Goal: Task Accomplishment & Management: Use online tool/utility

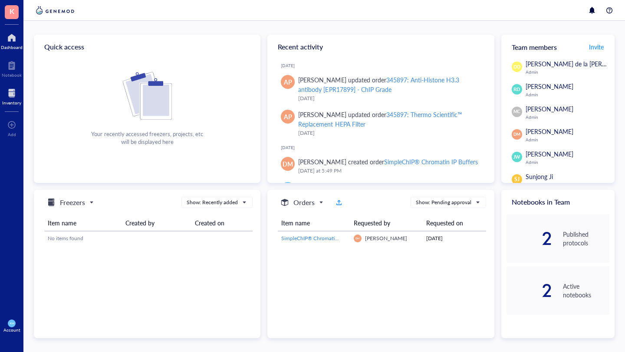
click at [10, 89] on div at bounding box center [11, 93] width 19 height 14
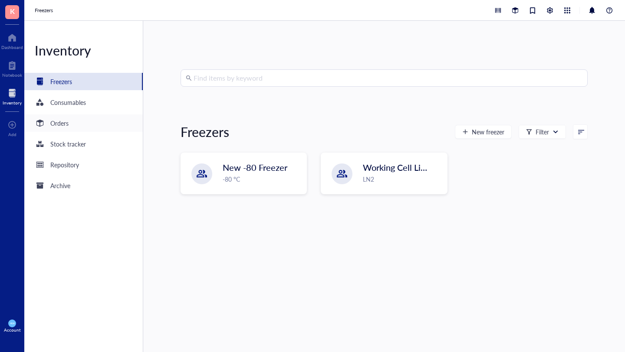
click at [54, 124] on div "Orders" at bounding box center [59, 123] width 18 height 10
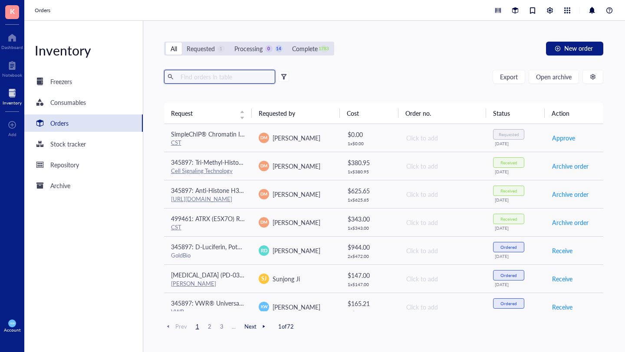
click at [186, 75] on input "text" at bounding box center [224, 76] width 95 height 13
click at [410, 67] on div "All Requested 1 Processing 0 14 Complete 1783 New order Export Open archive Req…" at bounding box center [383, 187] width 481 height 332
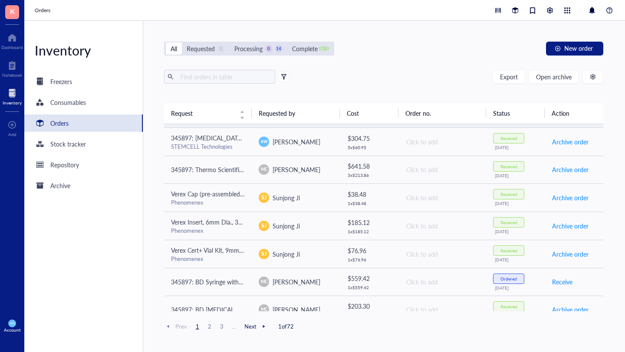
scroll to position [279, 0]
click at [211, 78] on input "text" at bounding box center [224, 76] width 95 height 13
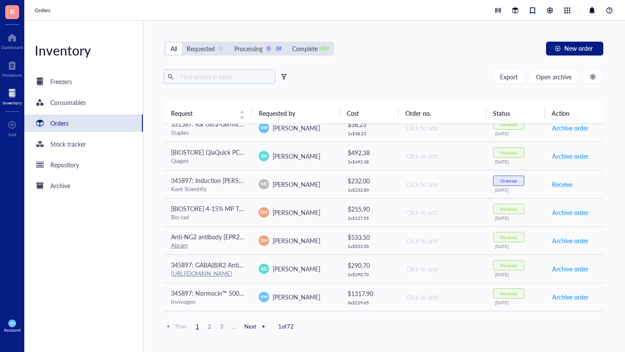
click at [229, 78] on input "text" at bounding box center [224, 76] width 95 height 13
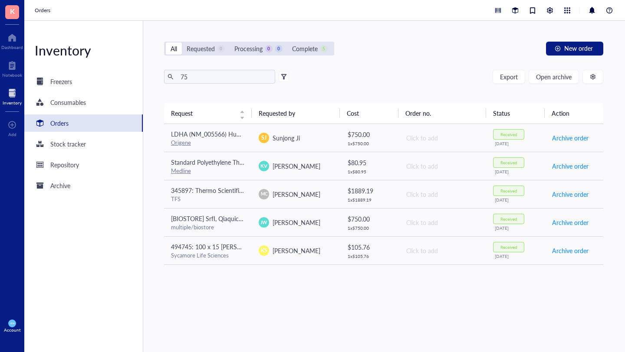
click at [395, 63] on div "All Requested 0 Processing 0 0 Complete 5 New order 75 Export Open archive Requ…" at bounding box center [383, 187] width 481 height 332
click at [78, 122] on div "Orders" at bounding box center [83, 123] width 118 height 17
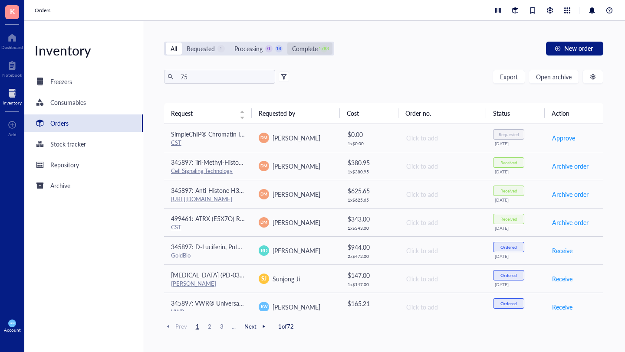
click at [318, 44] on div "Complete" at bounding box center [305, 49] width 26 height 10
click at [287, 43] on input "Complete 1783" at bounding box center [287, 43] width 0 height 0
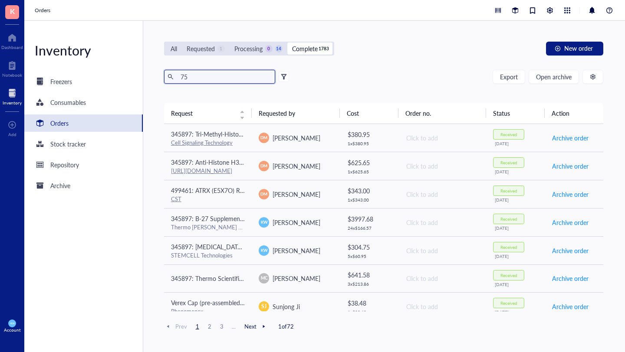
click at [216, 77] on input "75" at bounding box center [224, 76] width 95 height 13
type input "7"
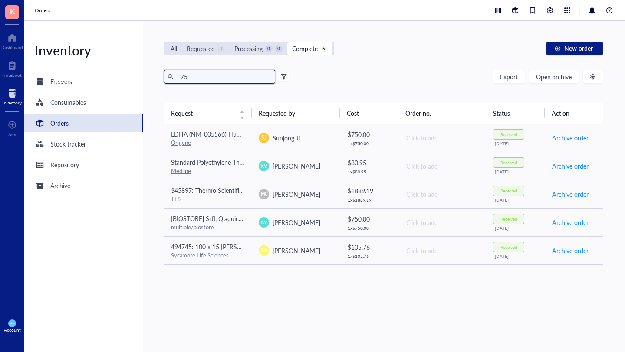
type input "7"
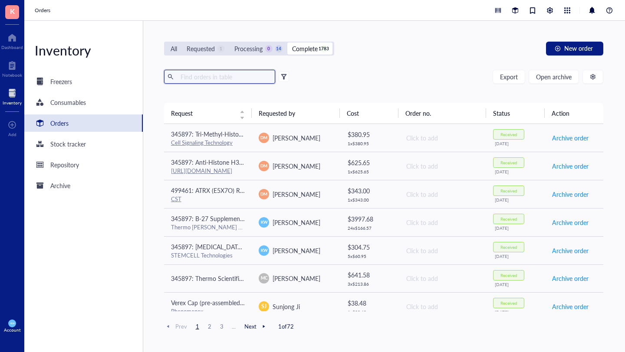
click at [389, 66] on div "All Requested 1 Processing 0 14 Complete 1783 New order Export Open archive Req…" at bounding box center [383, 187] width 481 height 332
click at [214, 83] on span at bounding box center [219, 77] width 111 height 14
click at [426, 63] on div "All Requested 1 Processing 0 14 Complete 1783 New order Export Open archive Req…" at bounding box center [383, 187] width 481 height 332
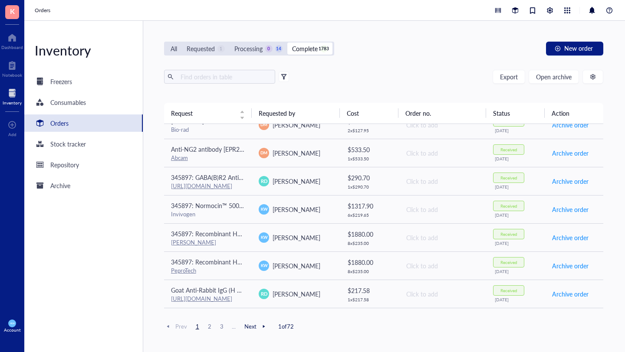
scroll to position [517, 0]
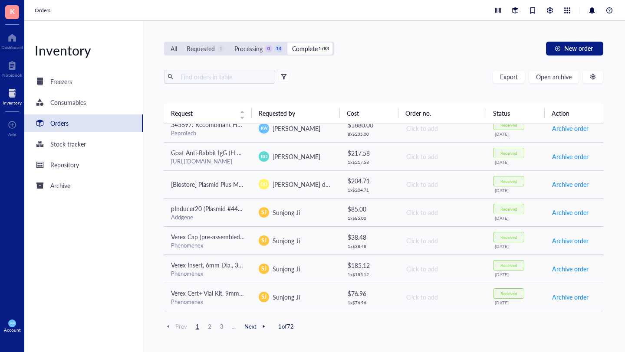
click at [220, 326] on span "3" at bounding box center [222, 327] width 10 height 8
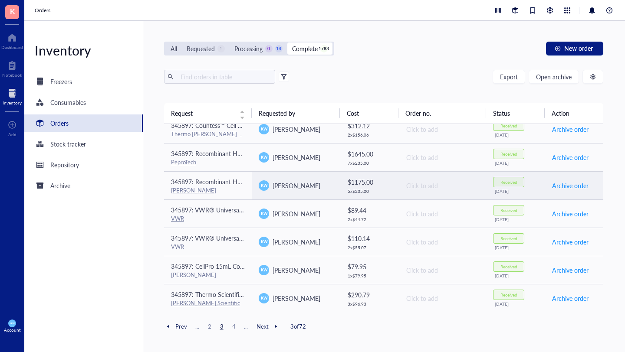
scroll to position [178, 0]
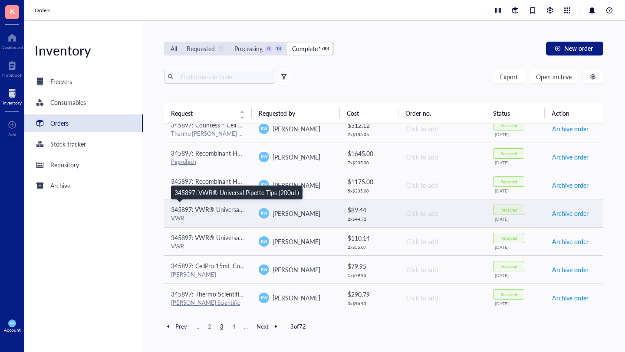
click at [222, 207] on span "345897: VWR® Universal Pipette Tips (200uL)" at bounding box center [233, 209] width 125 height 9
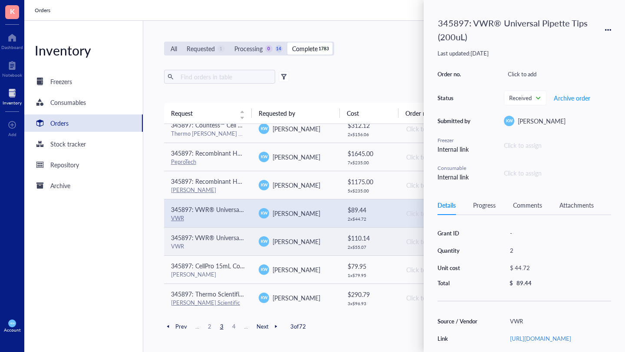
click at [220, 241] on span "345897: VWR® Universal Aerosol Filter Pipet Tips, Racked, Sterile, 100 - 1000 µl" at bounding box center [279, 238] width 217 height 9
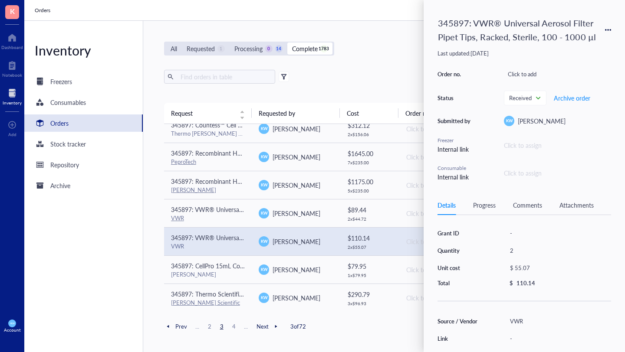
click at [605, 30] on icon at bounding box center [606, 30] width 2 height 2
click at [564, 40] on span "Request again" at bounding box center [577, 43] width 55 height 10
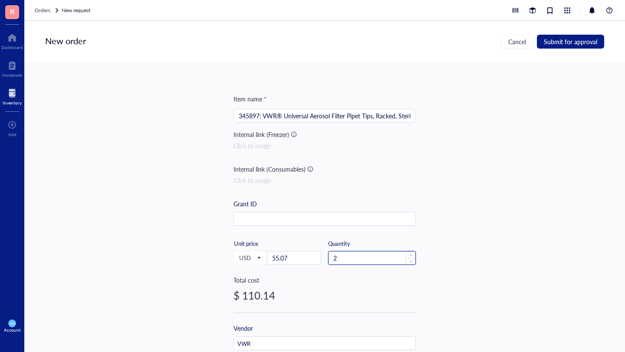
click at [336, 257] on input "2" at bounding box center [372, 258] width 87 height 13
type input "4"
click at [565, 44] on span "Submit for approval" at bounding box center [570, 41] width 53 height 7
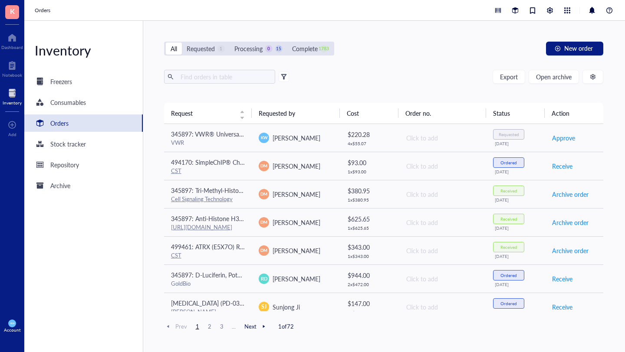
click at [294, 72] on div "Export Open archive" at bounding box center [384, 77] width 440 height 14
click at [198, 81] on input "text" at bounding box center [224, 76] width 95 height 13
type input "flask"
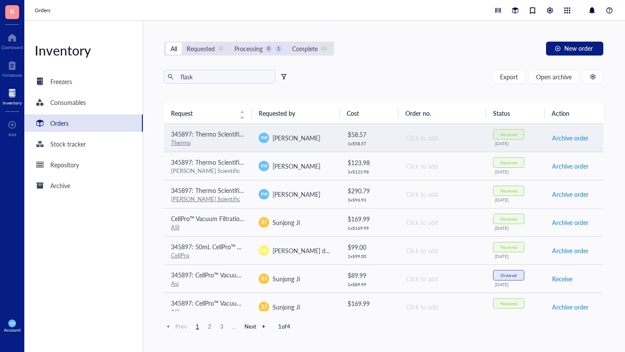
click at [269, 136] on div "[PERSON_NAME]" at bounding box center [296, 138] width 74 height 10
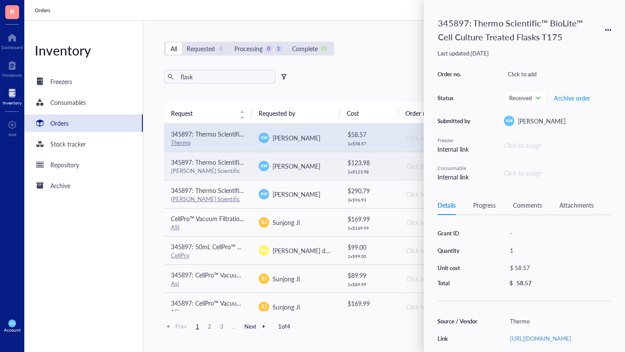
click at [276, 171] on td "[PERSON_NAME]" at bounding box center [296, 166] width 88 height 28
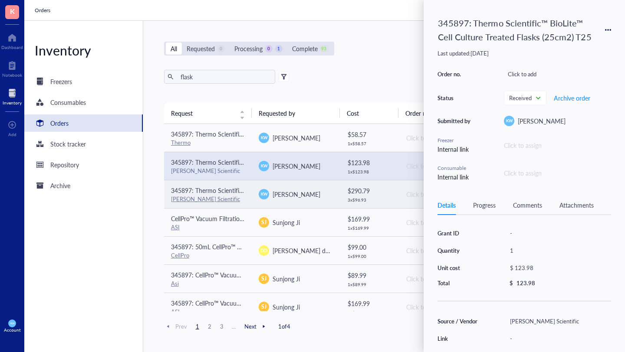
click at [294, 203] on td "[PERSON_NAME]" at bounding box center [296, 194] width 88 height 28
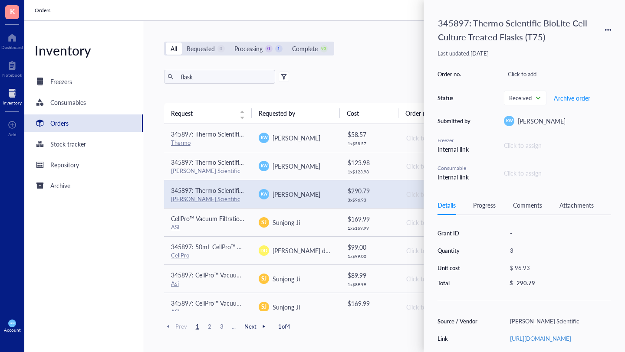
click at [608, 31] on icon at bounding box center [608, 30] width 6 height 6
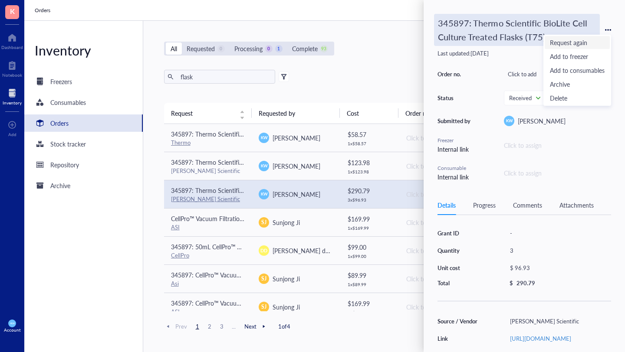
click at [580, 42] on span "Request again" at bounding box center [577, 43] width 55 height 10
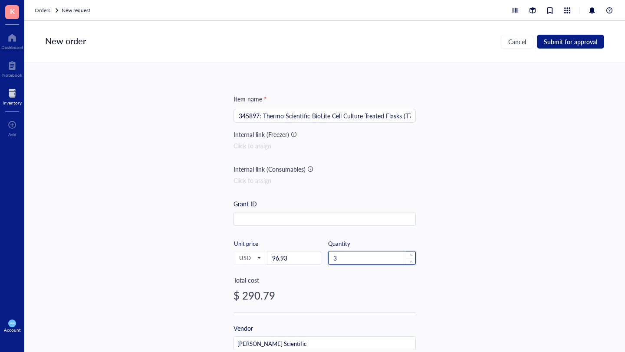
click at [344, 258] on input "3" at bounding box center [372, 258] width 87 height 13
type input "2"
click at [569, 40] on span "Submit for approval" at bounding box center [570, 41] width 53 height 7
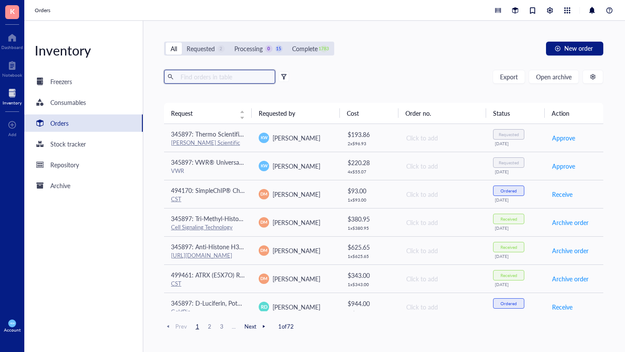
click at [237, 75] on input "text" at bounding box center [224, 76] width 95 height 13
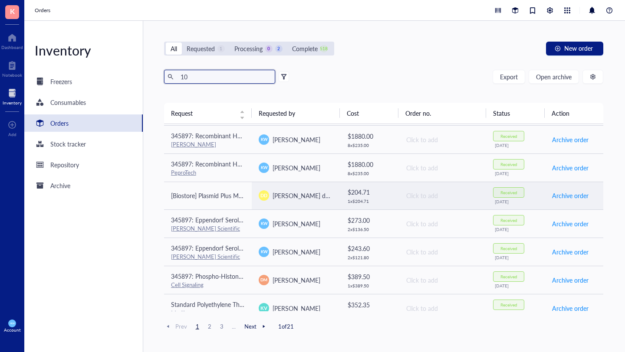
scroll to position [256, 0]
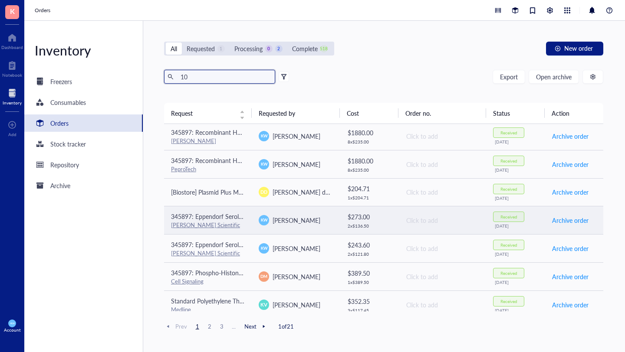
type input "10"
click at [318, 220] on div "[PERSON_NAME]" at bounding box center [296, 220] width 74 height 10
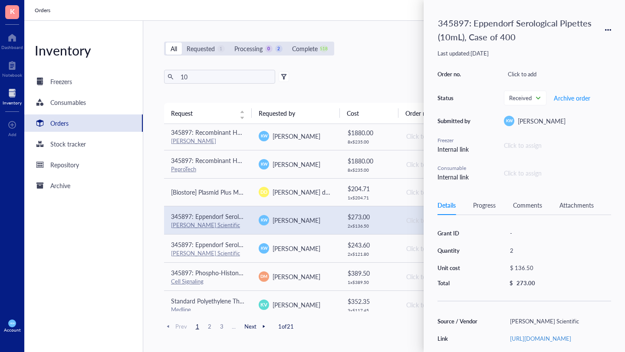
click at [608, 31] on icon at bounding box center [608, 30] width 6 height 6
click at [562, 42] on span "Request again" at bounding box center [577, 43] width 55 height 10
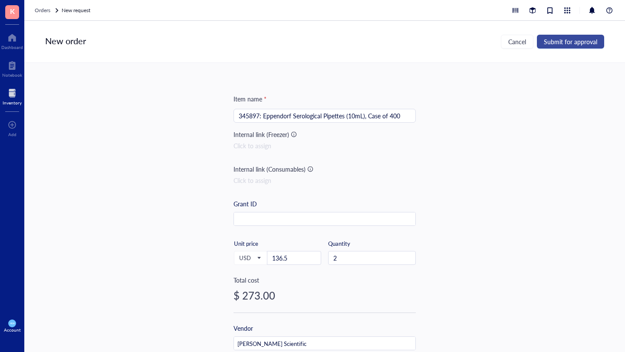
click at [566, 41] on span "Submit for approval" at bounding box center [570, 41] width 53 height 7
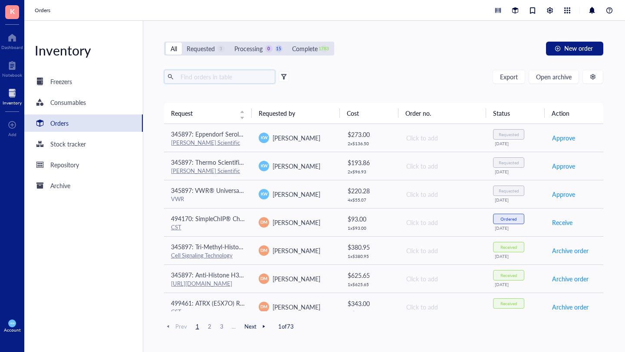
click at [234, 72] on input "text" at bounding box center [224, 76] width 95 height 13
type input "5"
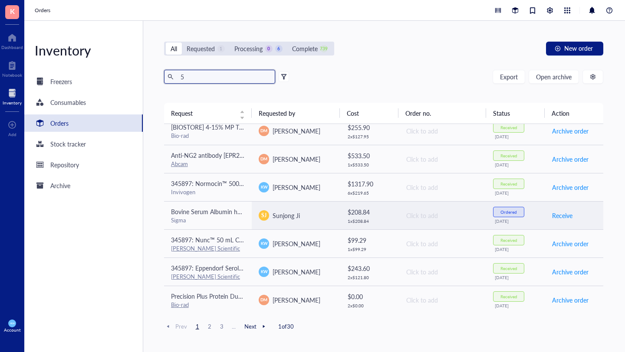
scroll to position [207, 0]
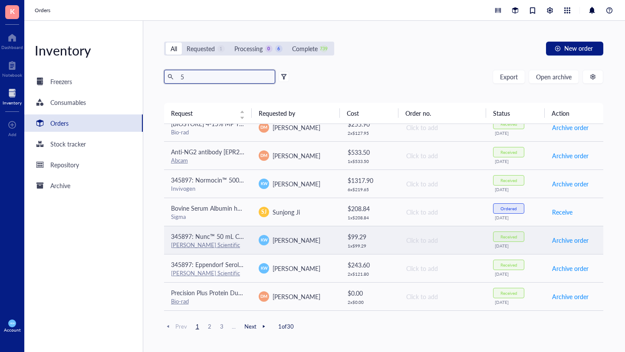
click at [313, 243] on div "[PERSON_NAME]" at bounding box center [296, 240] width 74 height 10
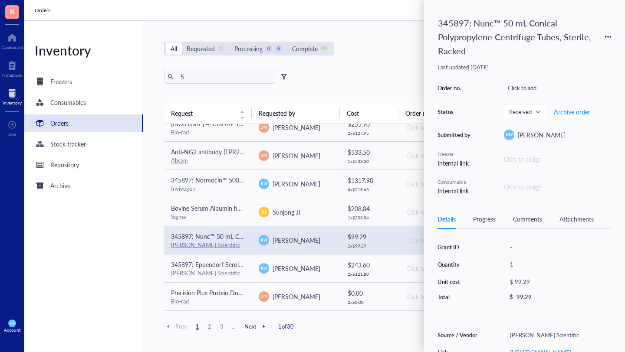
click at [608, 37] on icon at bounding box center [608, 37] width 2 height 2
click at [577, 50] on span "Request again" at bounding box center [577, 50] width 55 height 10
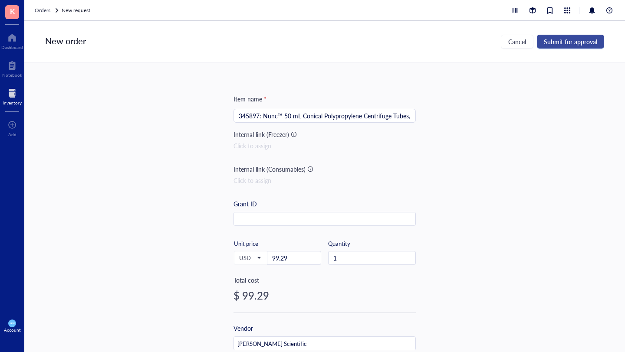
click at [580, 40] on span "Submit for approval" at bounding box center [570, 41] width 53 height 7
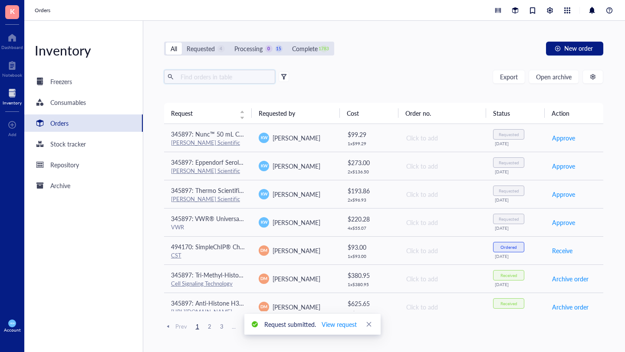
click at [198, 77] on input "text" at bounding box center [224, 76] width 95 height 13
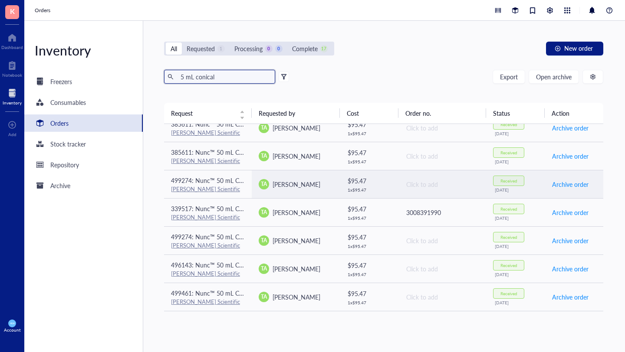
scroll to position [320, 0]
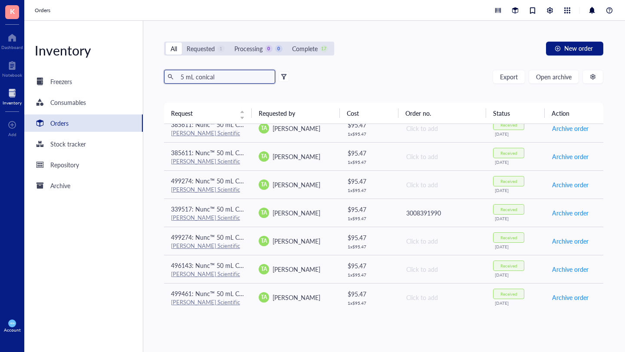
click at [229, 75] on input "5 mL conical" at bounding box center [224, 76] width 95 height 13
type input "conical"
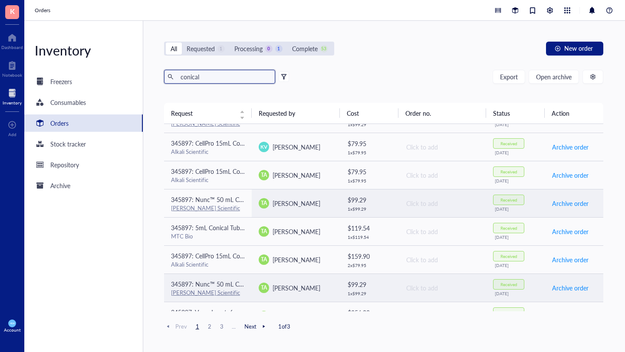
scroll to position [211, 0]
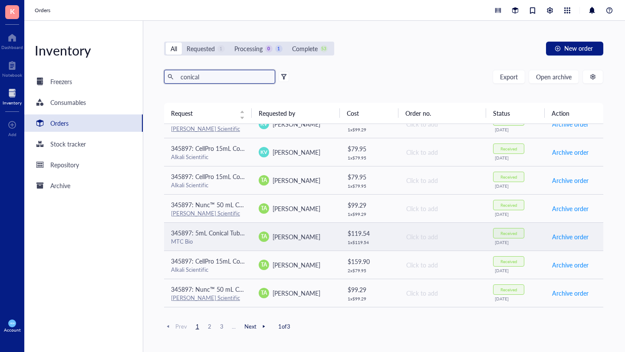
click at [225, 240] on div "MTC Bio" at bounding box center [208, 242] width 74 height 8
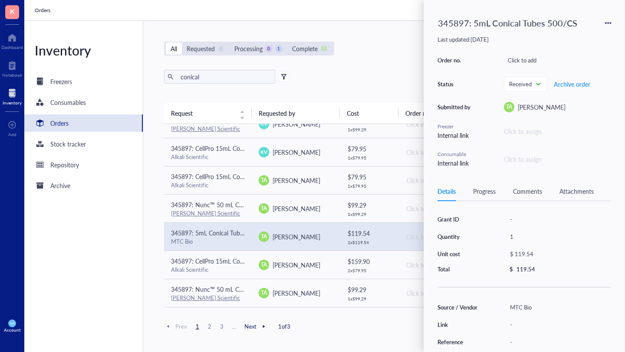
click at [609, 21] on icon at bounding box center [608, 23] width 6 height 6
click at [594, 37] on span "Request again" at bounding box center [577, 36] width 55 height 10
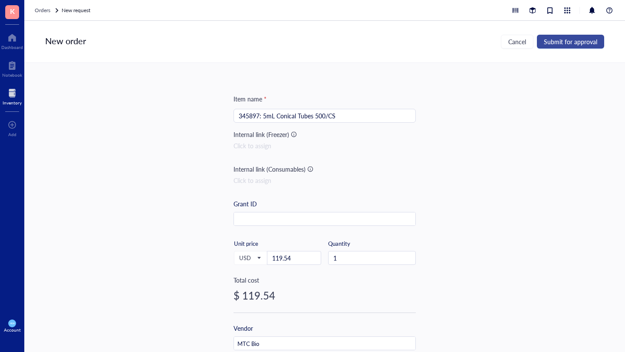
click at [574, 36] on button "Submit for approval" at bounding box center [570, 42] width 67 height 14
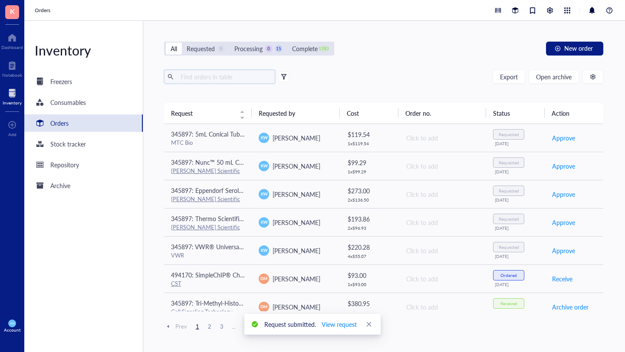
click at [237, 74] on input "text" at bounding box center [224, 76] width 95 height 13
type input "countess"
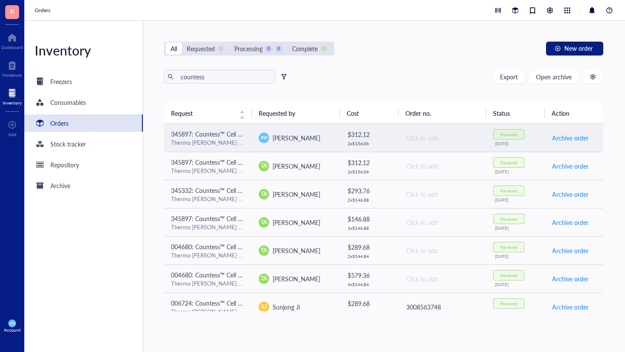
click at [395, 134] on td "$ 312.12 2 x $ 156.06" at bounding box center [369, 138] width 59 height 28
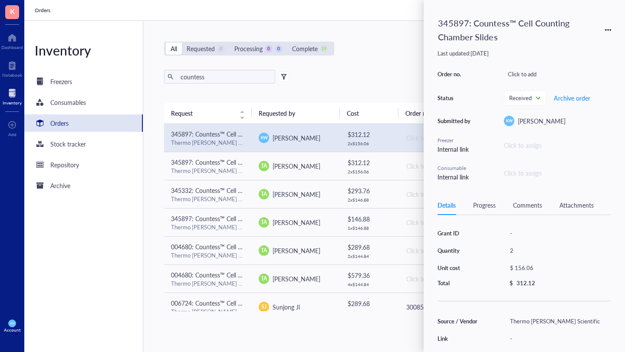
click at [612, 31] on div "345897: Countess™ Cell Counting Chamber Slides Last updated: [DATE] Order no. C…" at bounding box center [524, 176] width 201 height 352
click at [610, 29] on icon at bounding box center [608, 30] width 6 height 6
click at [564, 44] on span "Request again" at bounding box center [577, 43] width 55 height 10
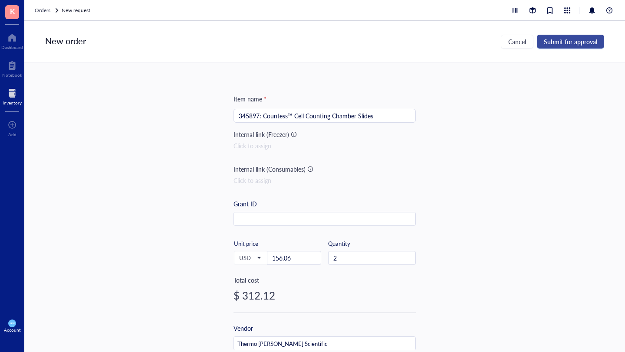
click at [571, 40] on span "Submit for approval" at bounding box center [570, 41] width 53 height 7
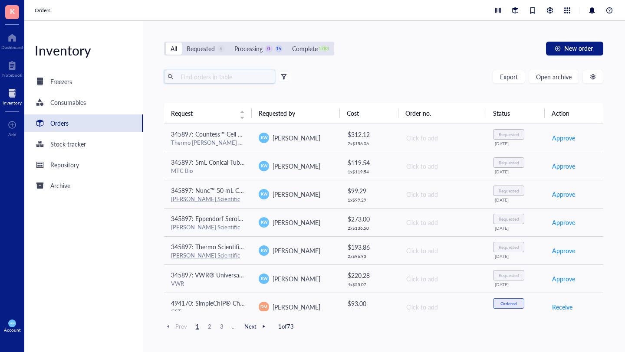
click at [219, 78] on input "text" at bounding box center [224, 76] width 95 height 13
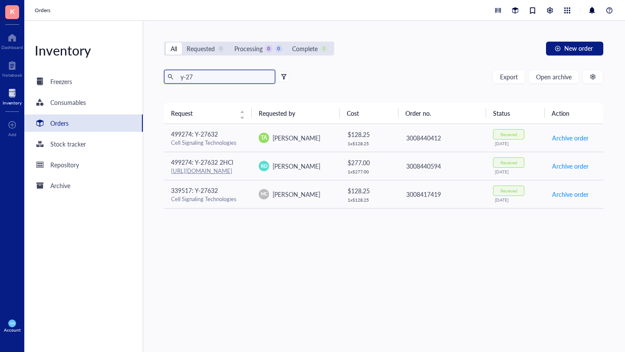
type input "y-27"
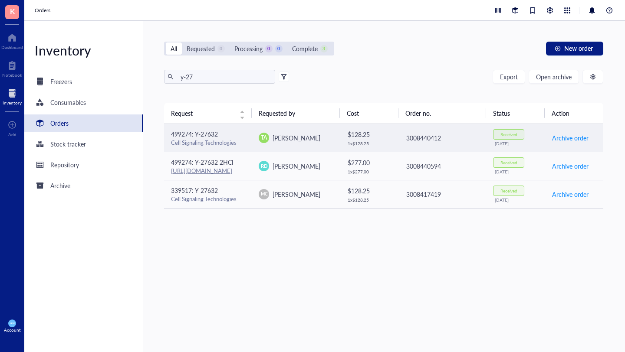
click at [211, 141] on div "Cell Signaling Technologies" at bounding box center [208, 143] width 74 height 8
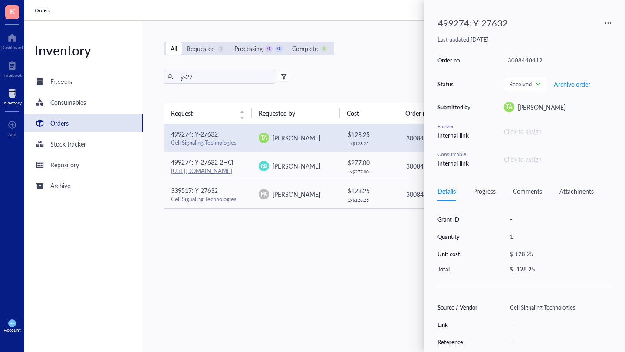
click at [608, 23] on icon at bounding box center [608, 23] width 2 height 2
click at [581, 39] on span "Request again" at bounding box center [577, 36] width 55 height 10
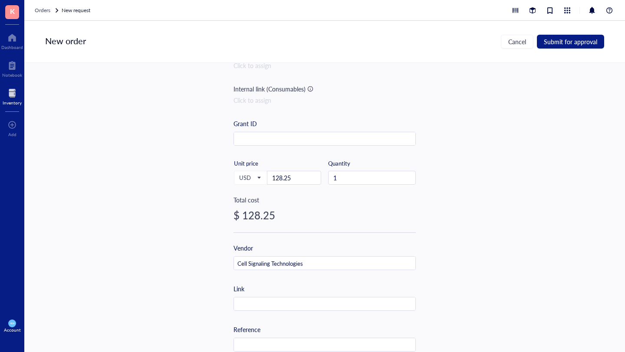
scroll to position [81, 0]
click at [574, 41] on span "Submit for approval" at bounding box center [570, 41] width 53 height 7
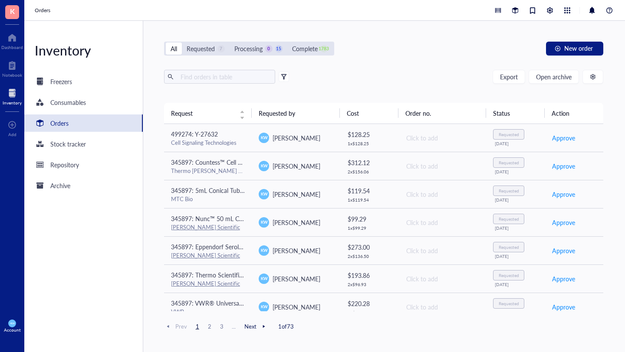
click at [454, 64] on div "All Requested 7 Processing 0 15 Complete 1783 New order Export Open archive Req…" at bounding box center [383, 187] width 481 height 332
click at [477, 95] on div "Export Open archive Requester Requested on Source / Vendor Last updated" at bounding box center [384, 86] width 440 height 33
click at [295, 48] on div "Complete" at bounding box center [305, 49] width 26 height 10
click at [287, 43] on input "Complete 1783" at bounding box center [287, 43] width 0 height 0
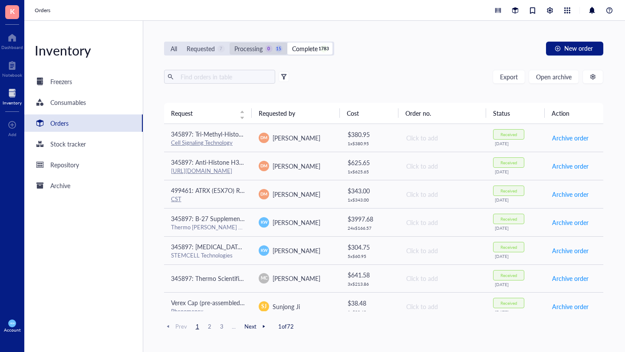
click at [240, 50] on div "Processing" at bounding box center [248, 49] width 28 height 10
click at [230, 43] on input "Processing 0 15" at bounding box center [230, 43] width 0 height 0
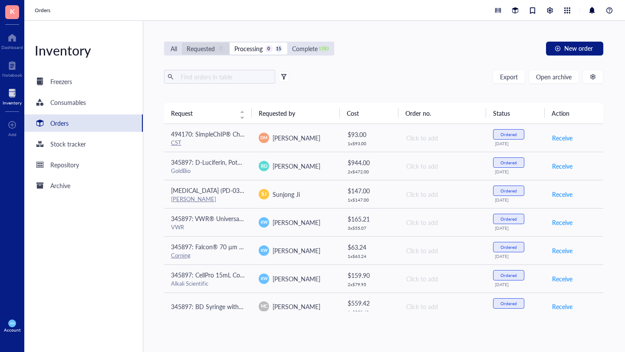
click at [203, 48] on div "Requested" at bounding box center [201, 49] width 28 height 10
click at [182, 43] on input "Requested 7" at bounding box center [182, 43] width 0 height 0
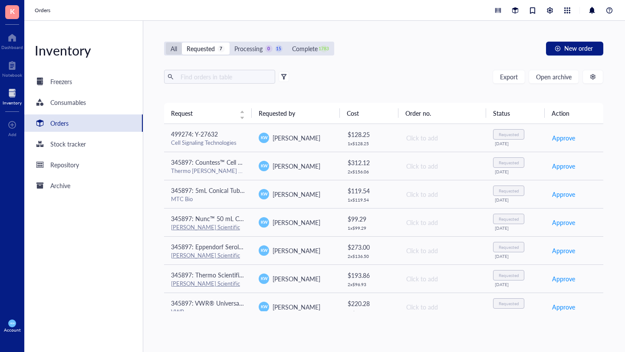
click at [176, 48] on div "All" at bounding box center [174, 49] width 7 height 10
click at [166, 43] on input "All" at bounding box center [166, 43] width 0 height 0
